Goal: Task Accomplishment & Management: Use online tool/utility

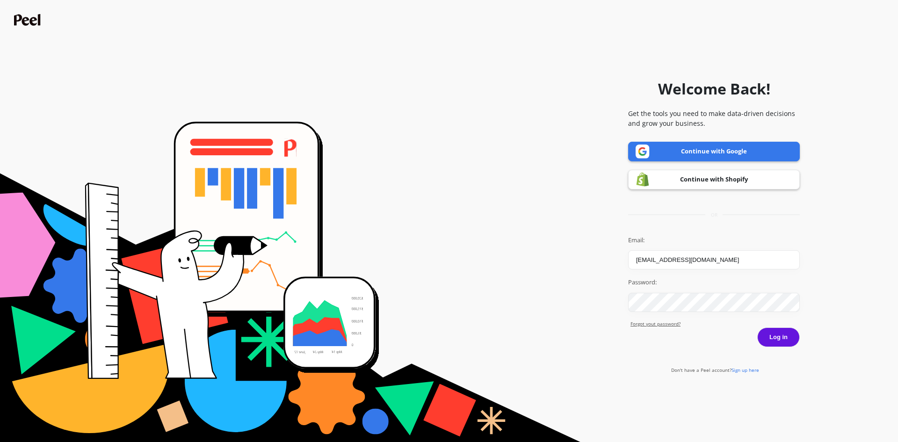
type input "[EMAIL_ADDRESS][DOMAIN_NAME]"
click at [781, 338] on button "Log in" at bounding box center [778, 337] width 43 height 20
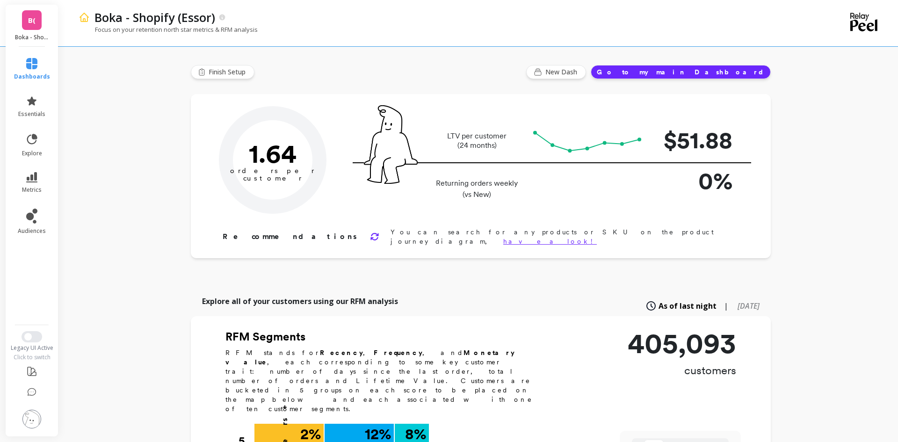
type input "Champions"
type input "34127"
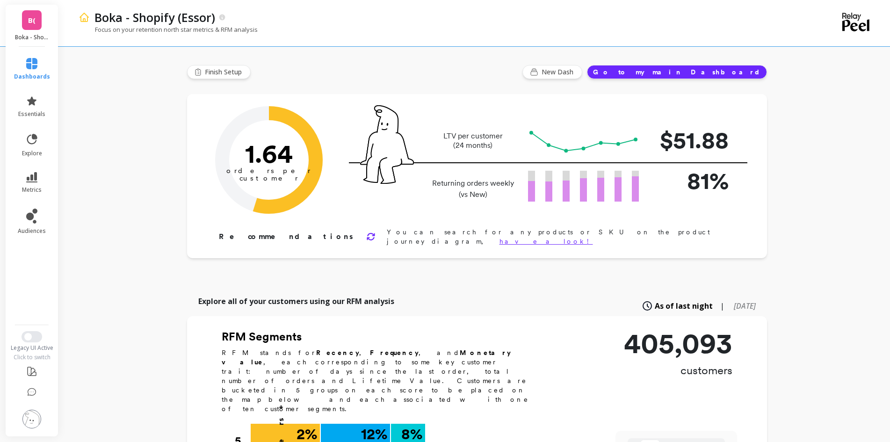
click at [30, 419] on img at bounding box center [31, 419] width 19 height 19
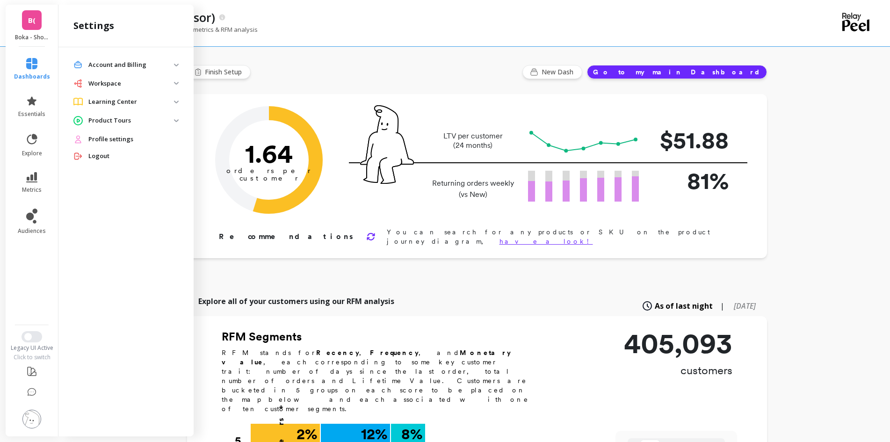
click at [172, 83] on p "Workspace" at bounding box center [131, 83] width 86 height 9
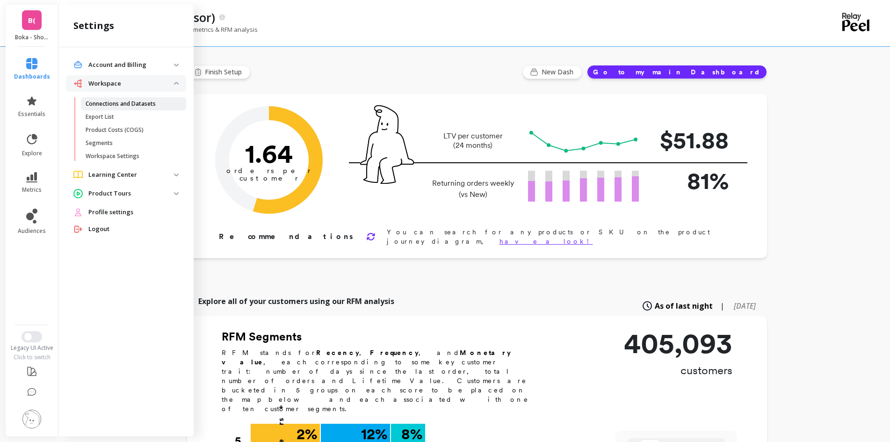
click at [149, 104] on p "Connections and Datasets" at bounding box center [121, 103] width 70 height 7
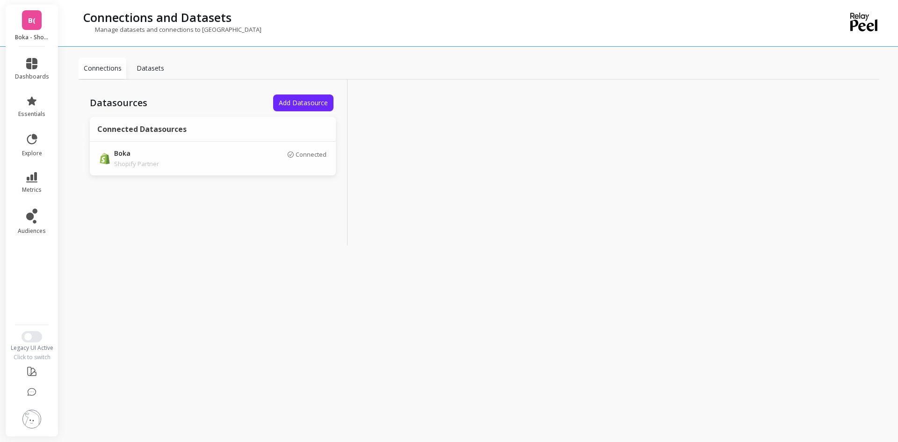
click at [32, 29] on link "B(" at bounding box center [32, 20] width 20 height 20
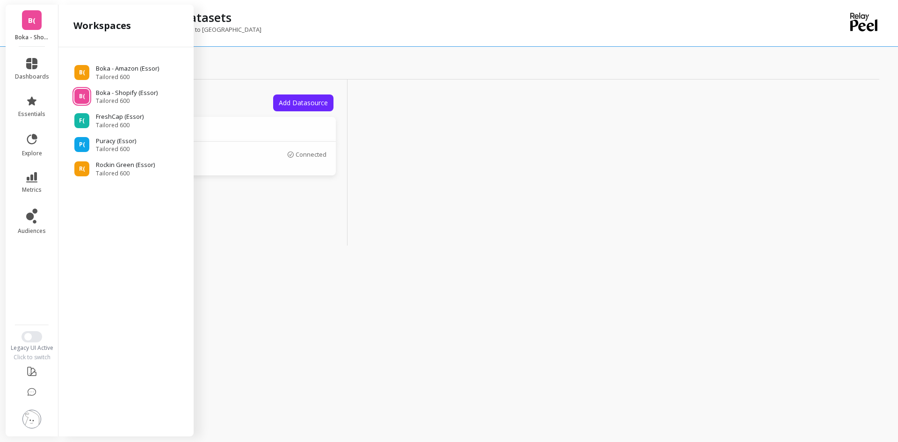
click at [214, 220] on div "Datasources Add Datasource Connected Datasources Boka Shopify Partner Connected" at bounding box center [213, 163] width 269 height 166
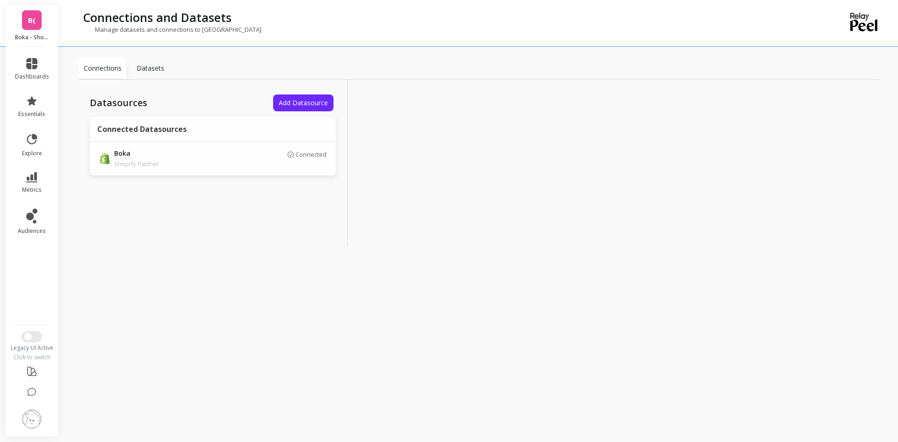
drag, startPoint x: 299, startPoint y: 102, endPoint x: 356, endPoint y: 108, distance: 56.9
click at [299, 102] on span "Add Datasource" at bounding box center [303, 102] width 49 height 9
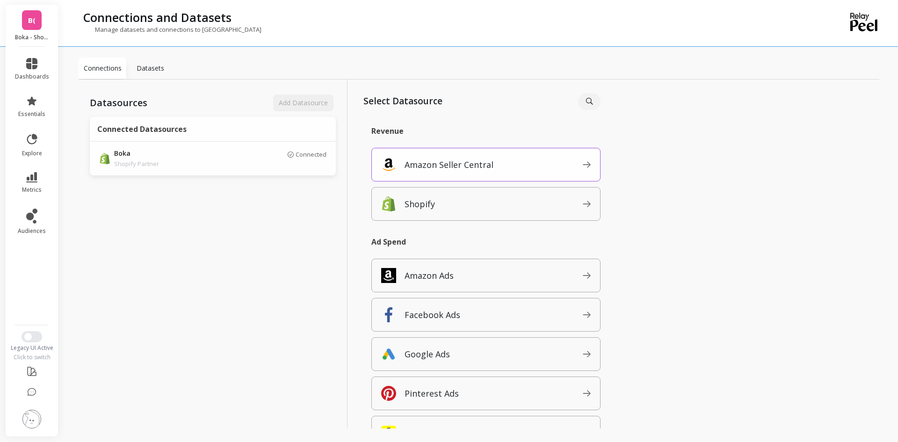
click at [527, 164] on span "Amazon Seller Central" at bounding box center [494, 164] width 178 height 15
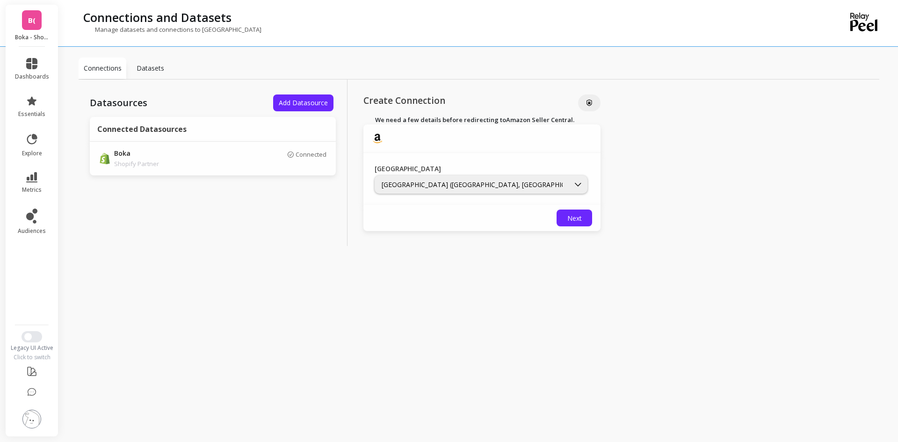
click at [36, 421] on img at bounding box center [31, 419] width 19 height 19
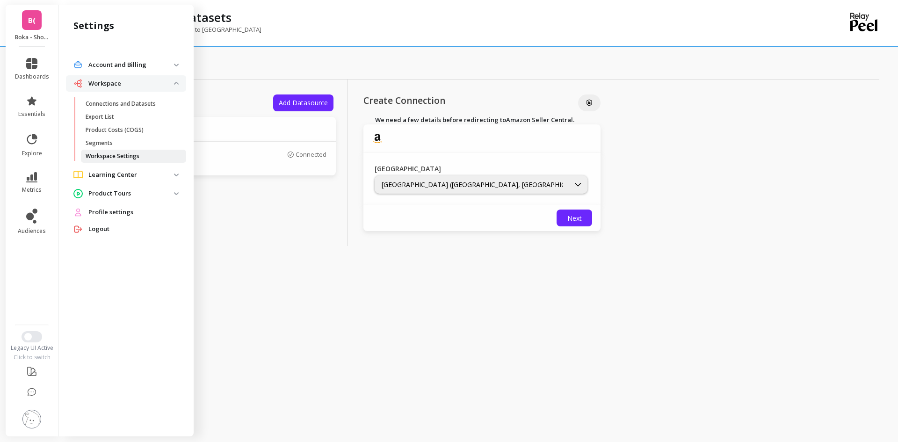
click at [108, 157] on p "Workspace Settings" at bounding box center [113, 156] width 54 height 7
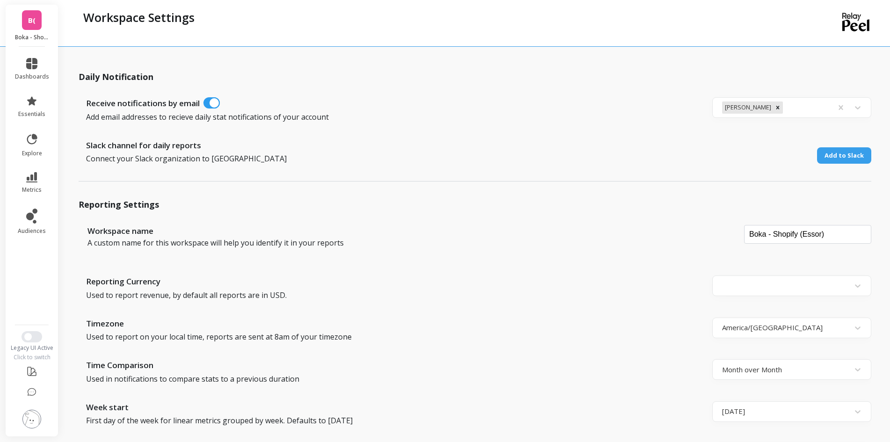
scroll to position [47, 0]
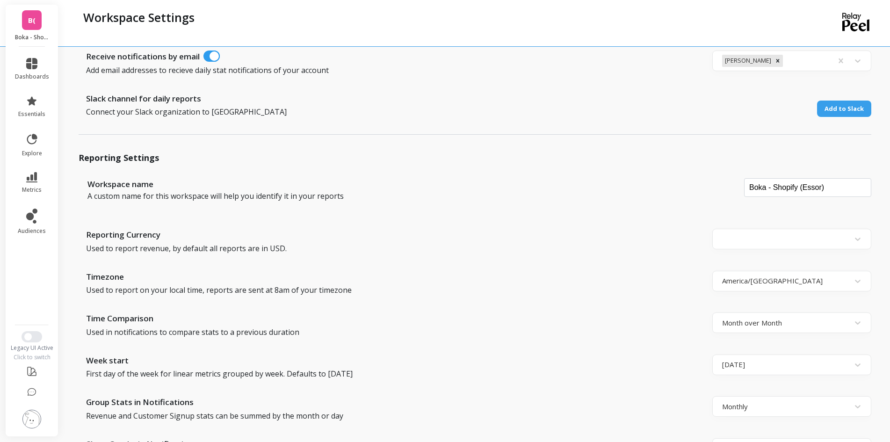
click at [32, 20] on span "B(" at bounding box center [31, 20] width 7 height 11
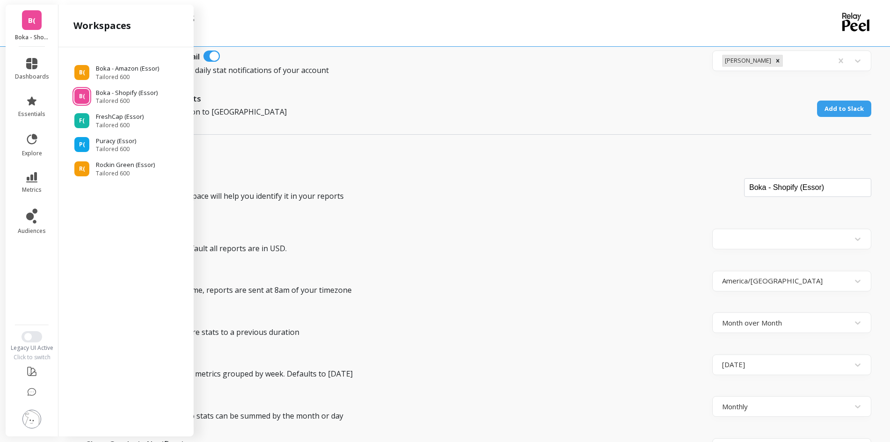
click at [28, 419] on img at bounding box center [31, 419] width 19 height 19
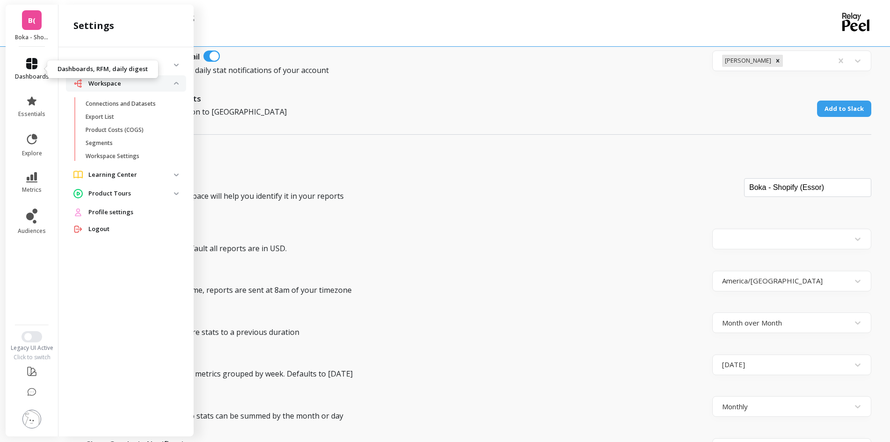
click at [38, 72] on link "dashboards" at bounding box center [32, 69] width 34 height 22
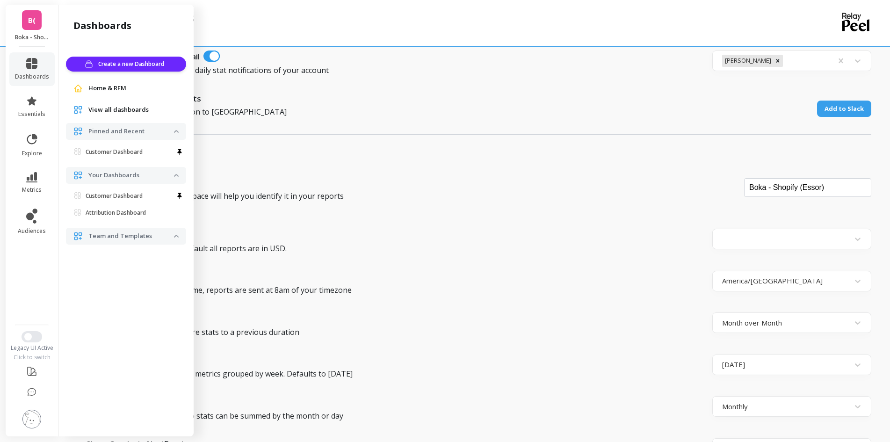
click at [27, 23] on link "B(" at bounding box center [32, 20] width 20 height 20
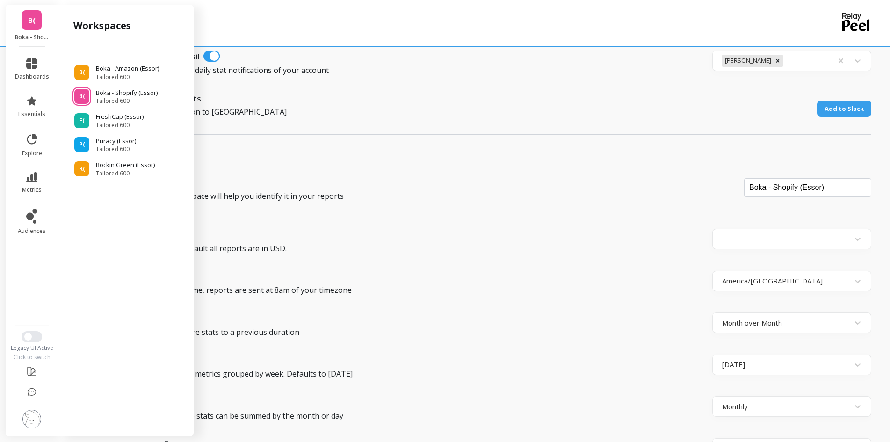
click at [447, 32] on div "Workspace Settings" at bounding box center [437, 23] width 716 height 46
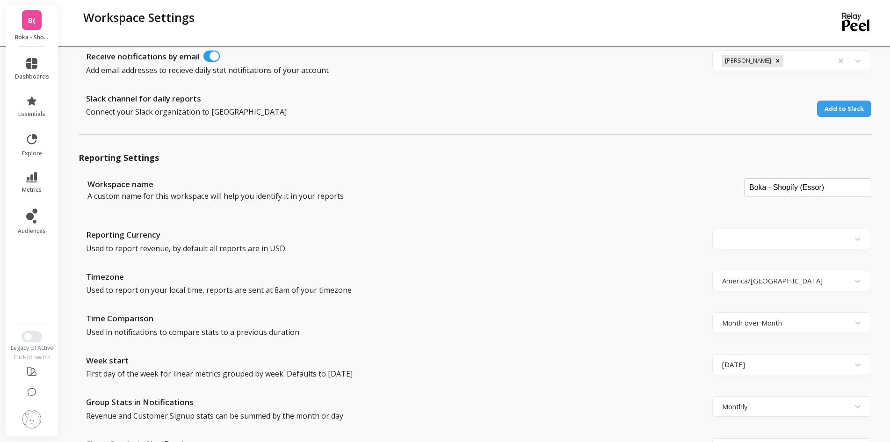
click at [32, 420] on img at bounding box center [31, 419] width 19 height 19
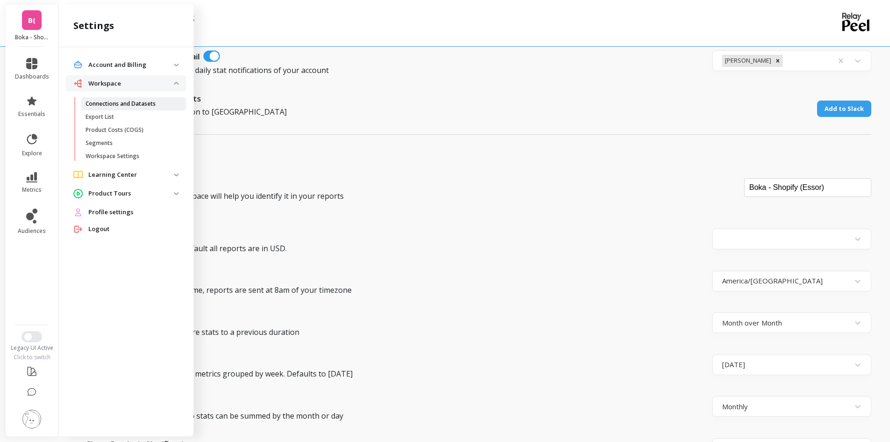
click at [125, 103] on p "Connections and Datasets" at bounding box center [121, 103] width 70 height 7
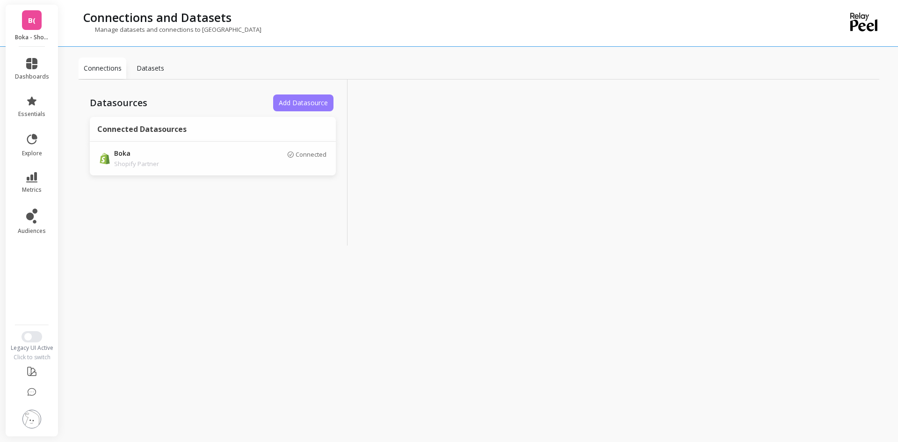
click at [305, 104] on span "Add Datasource" at bounding box center [303, 102] width 49 height 9
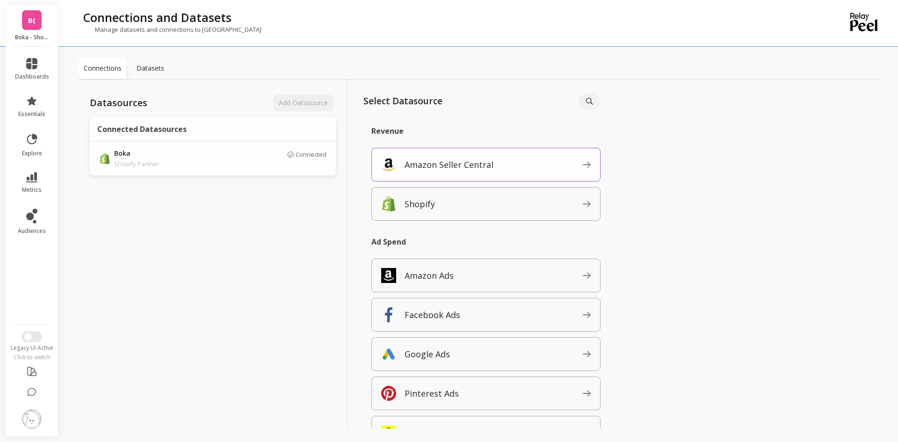
click at [449, 160] on p "Amazon Seller Central" at bounding box center [449, 164] width 89 height 13
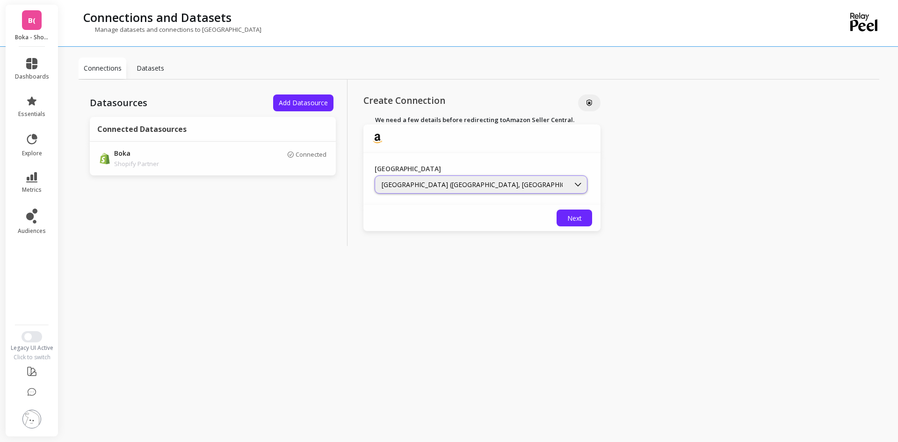
click at [526, 189] on div "North America (Canada, US, Mexico, and Brazil marketplaces)" at bounding box center [472, 184] width 194 height 11
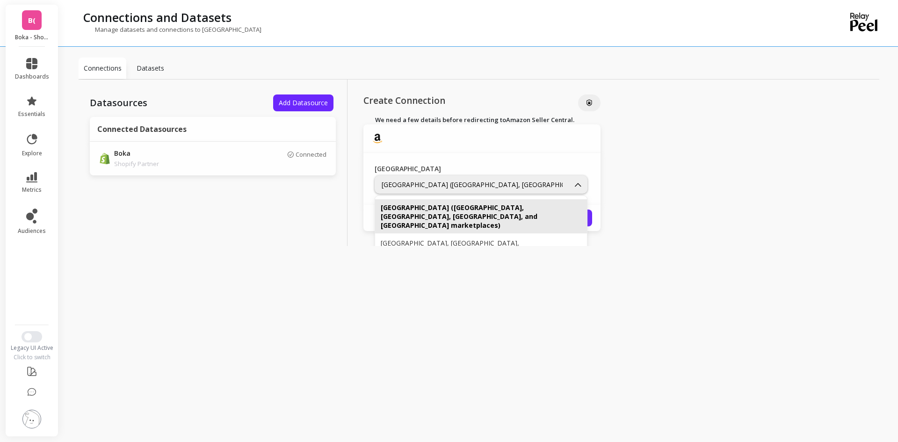
click at [490, 215] on div "North America (Canada, US, Mexico, and Brazil marketplaces)" at bounding box center [481, 216] width 201 height 27
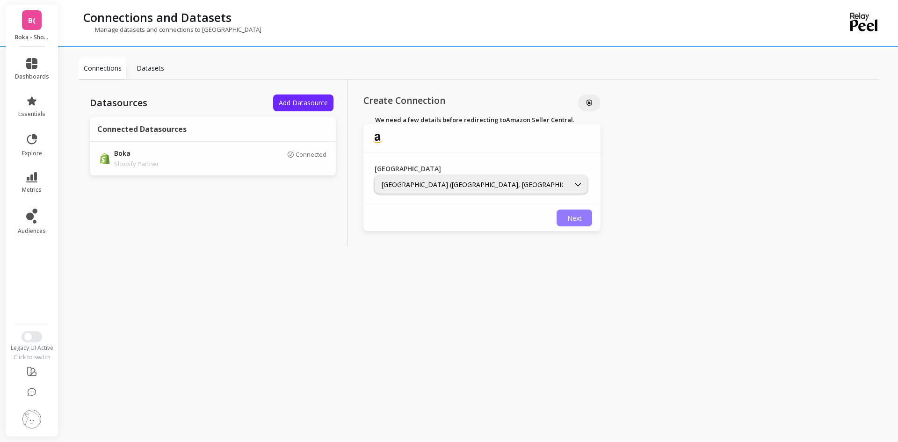
click at [569, 215] on span "Next" at bounding box center [574, 218] width 15 height 9
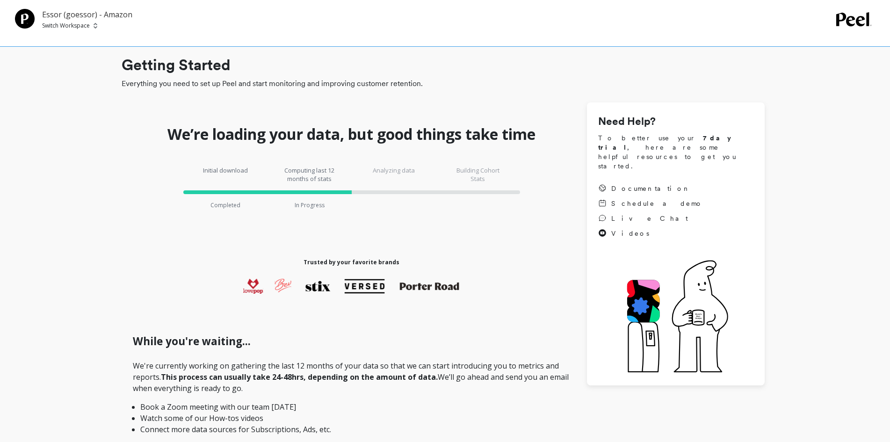
checkbox \(Essor\) "true"
checkbox Amazon "true"
checkbox \(Essor\) "true"
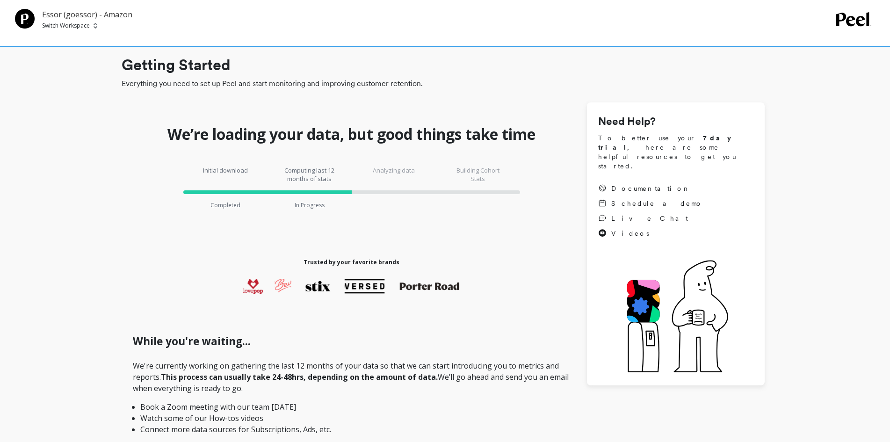
checkbox \(Essor\) "true"
click at [96, 27] on img at bounding box center [96, 25] width 4 height 7
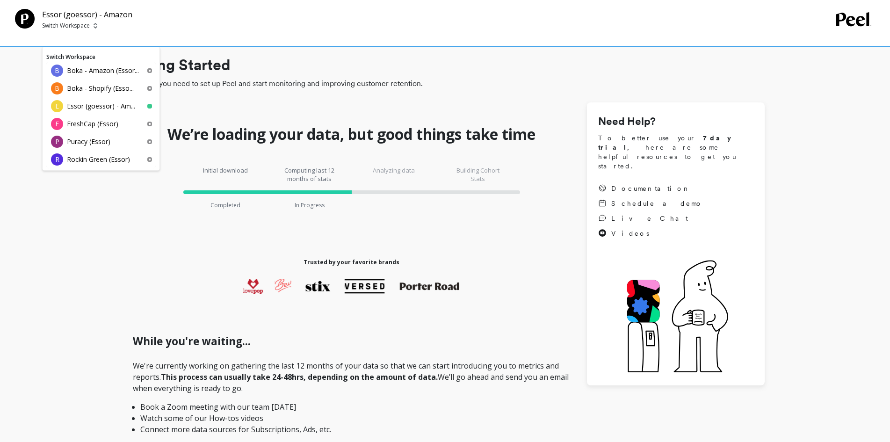
click at [431, 20] on div "Essor (goessor) - Amazon Switch Workspace Switch Workspace B Boka - Amazon (Ess…" at bounding box center [425, 19] width 821 height 21
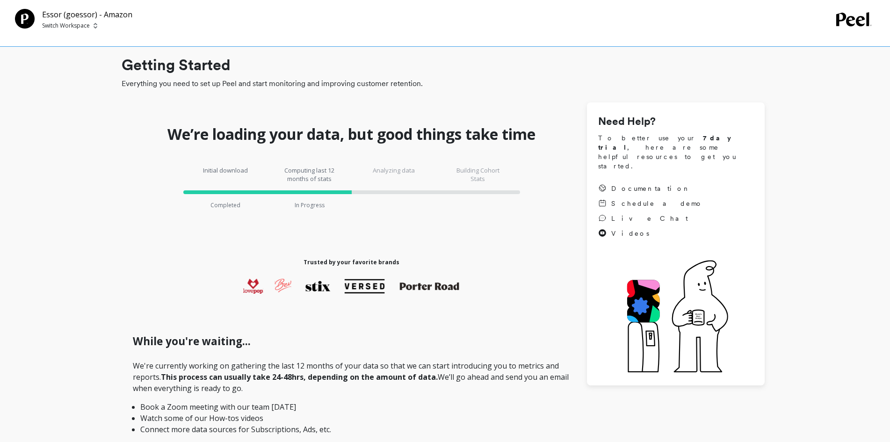
click at [90, 27] on span "Switch Workspace" at bounding box center [87, 25] width 90 height 7
click at [469, 13] on div "Essor (goessor) - Amazon Switch Workspace" at bounding box center [425, 19] width 821 height 21
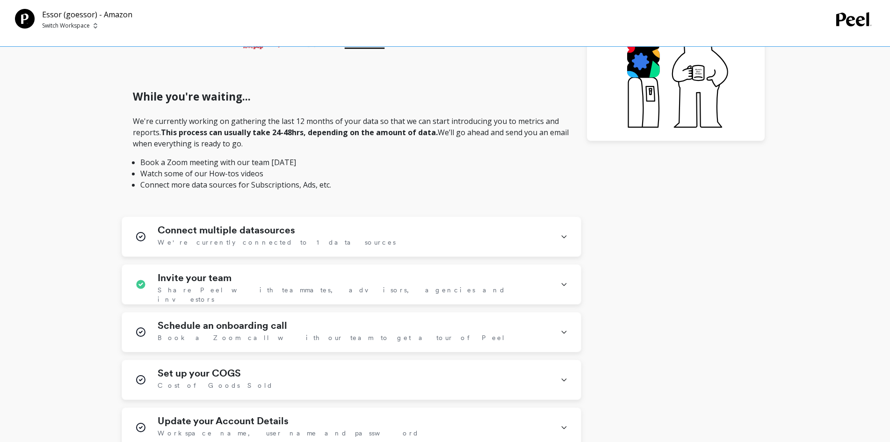
scroll to position [281, 0]
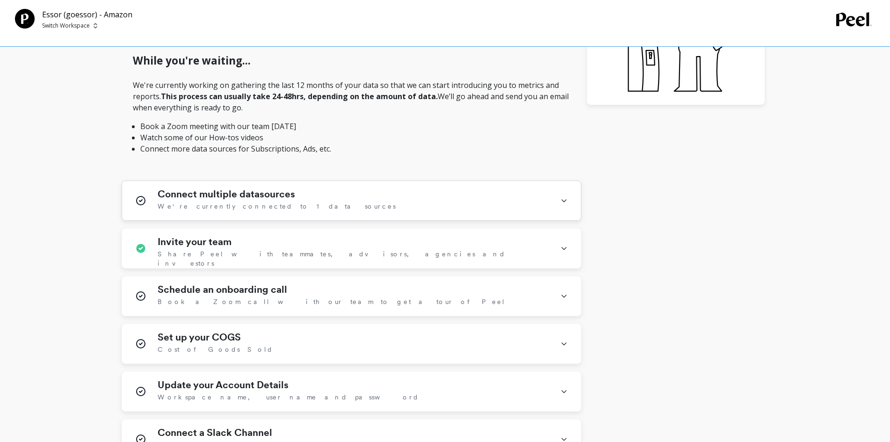
click at [563, 199] on icon at bounding box center [563, 201] width 7 height 24
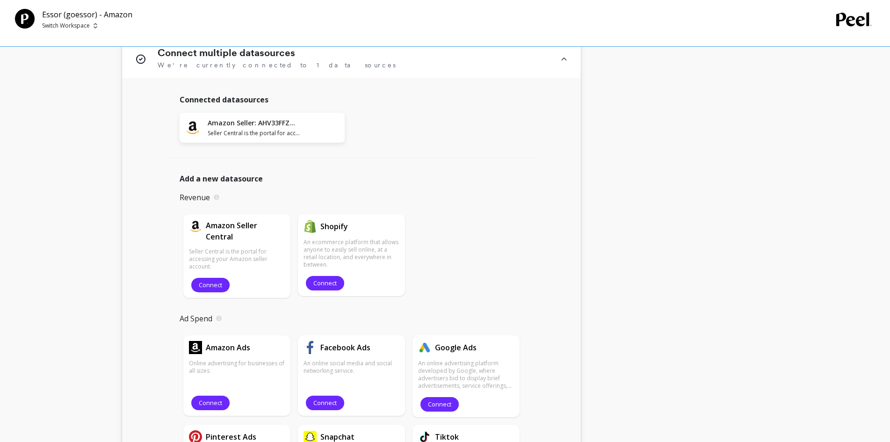
scroll to position [421, 0]
click at [216, 402] on span "Connect" at bounding box center [210, 404] width 23 height 9
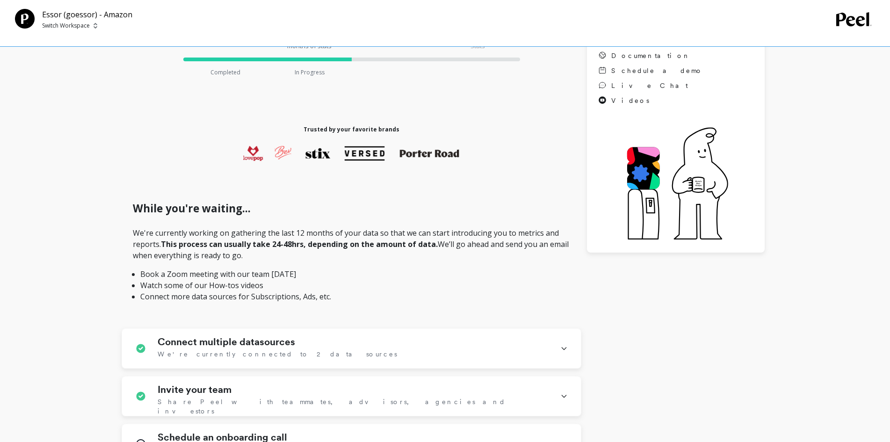
scroll to position [234, 0]
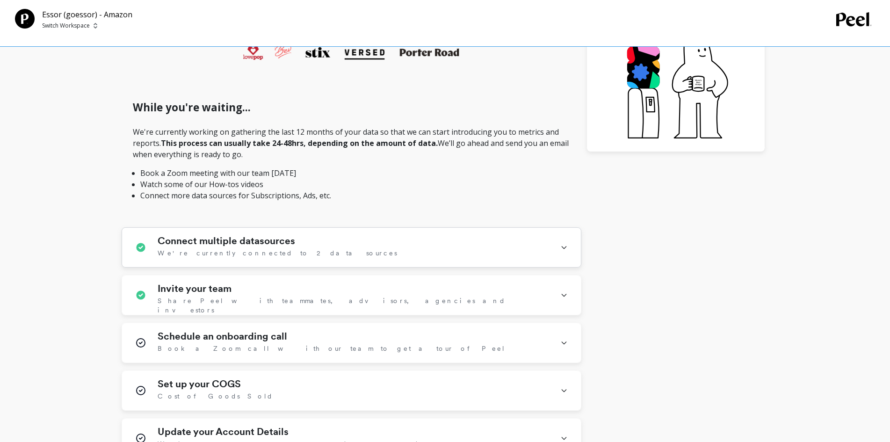
click at [562, 245] on icon at bounding box center [563, 247] width 7 height 24
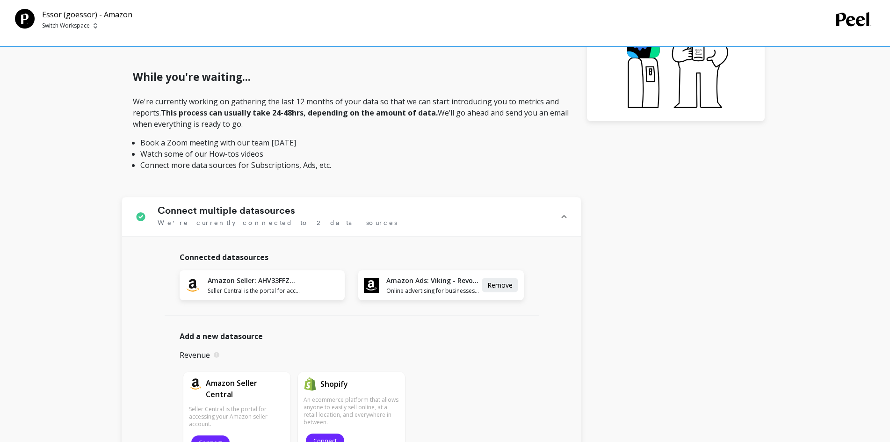
scroll to position [281, 0]
